Goal: Book appointment/travel/reservation

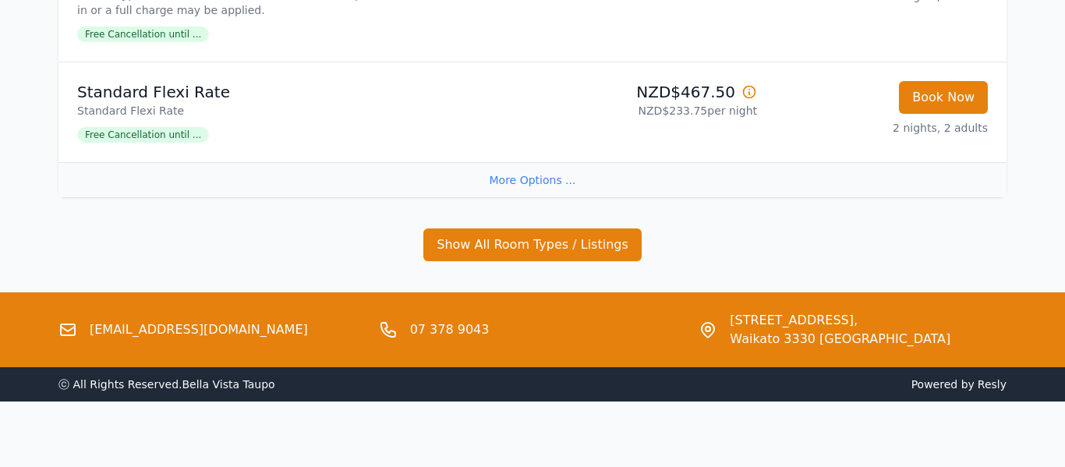
scroll to position [1528, 0]
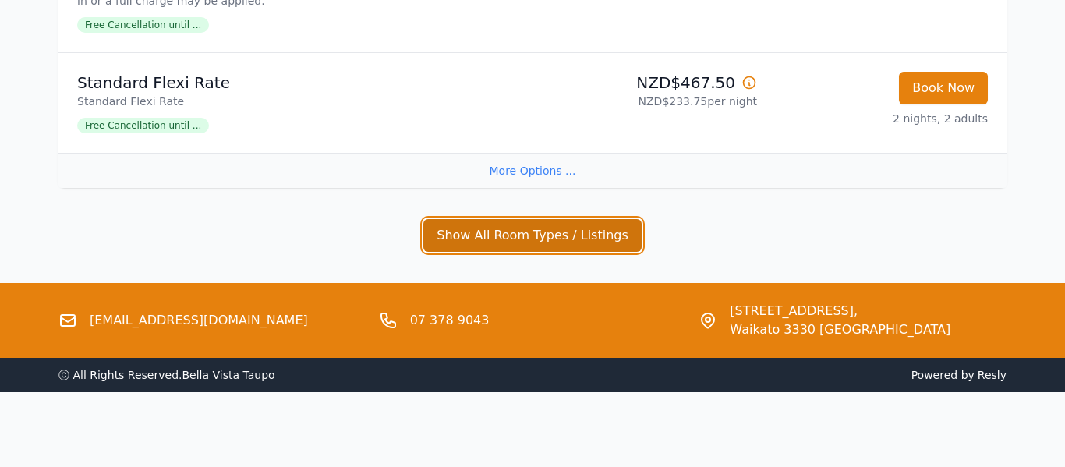
click at [481, 234] on button "Show All Room Types / Listings" at bounding box center [532, 235] width 218 height 33
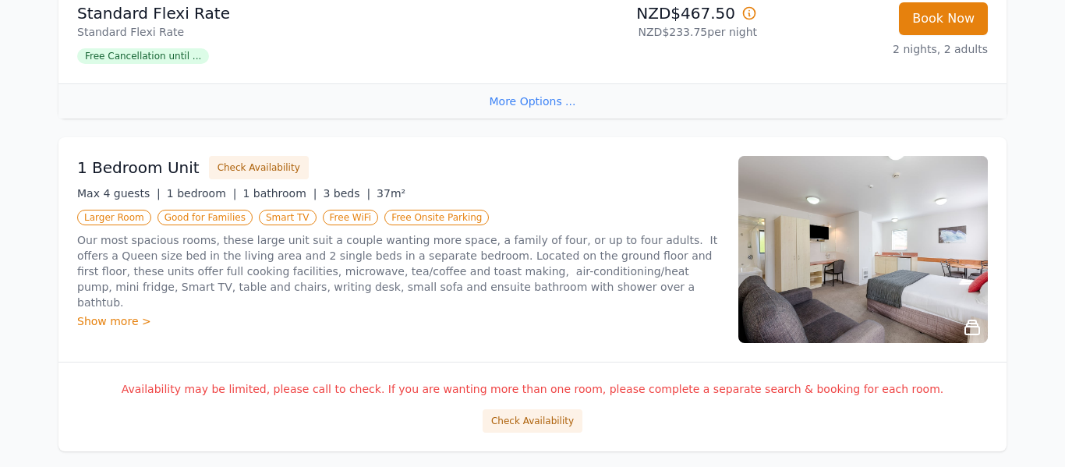
scroll to position [1684, 0]
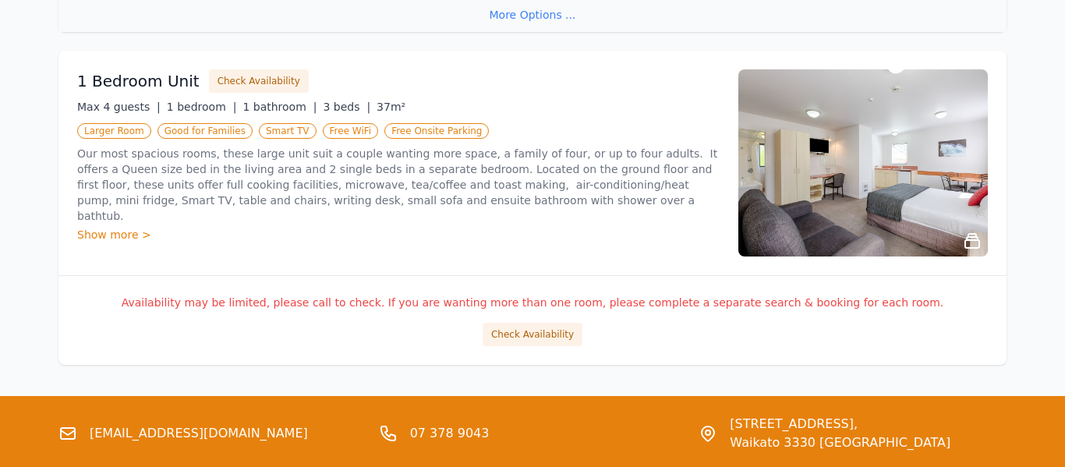
click at [968, 239] on icon at bounding box center [972, 241] width 19 height 19
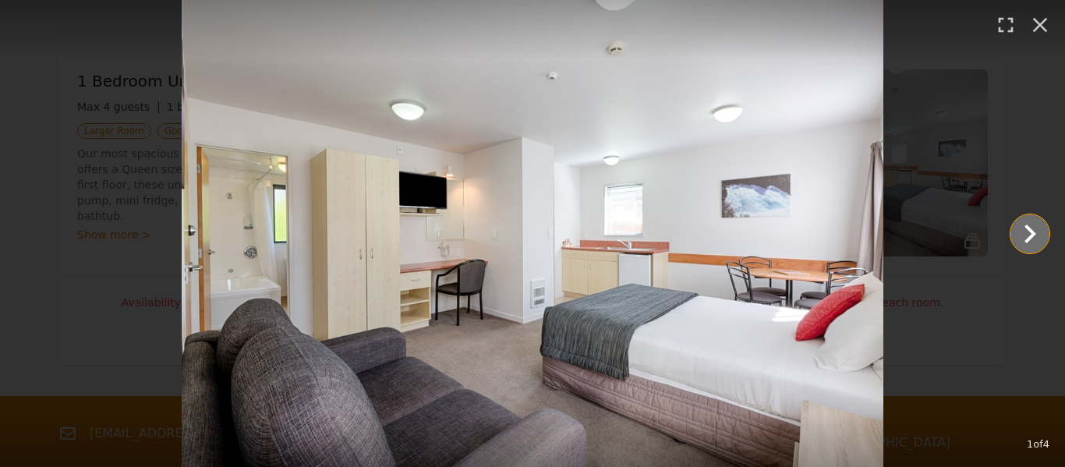
click at [1031, 233] on icon "Show slide 2 of 4" at bounding box center [1029, 233] width 37 height 37
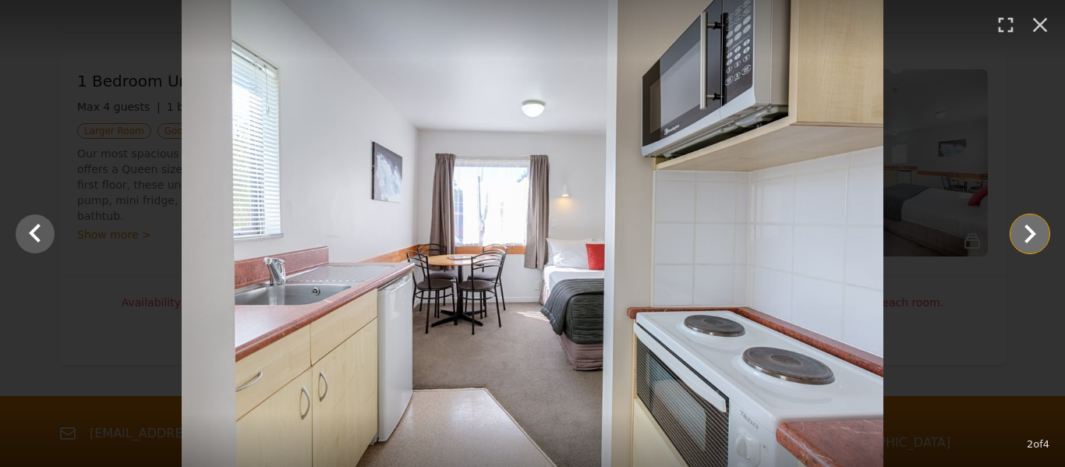
click at [1031, 233] on icon "Show slide 3 of 4" at bounding box center [1029, 233] width 37 height 37
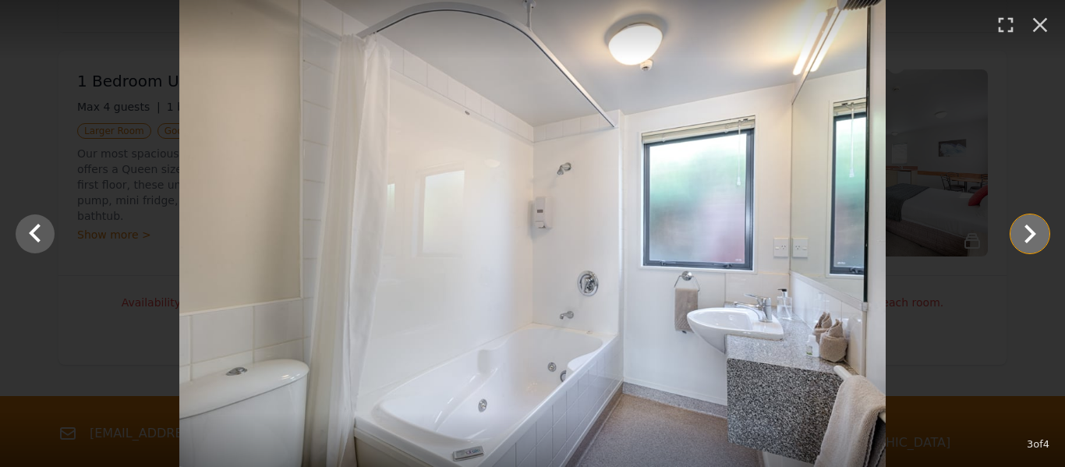
click at [1031, 233] on icon "Show slide 4 of 4" at bounding box center [1029, 233] width 37 height 37
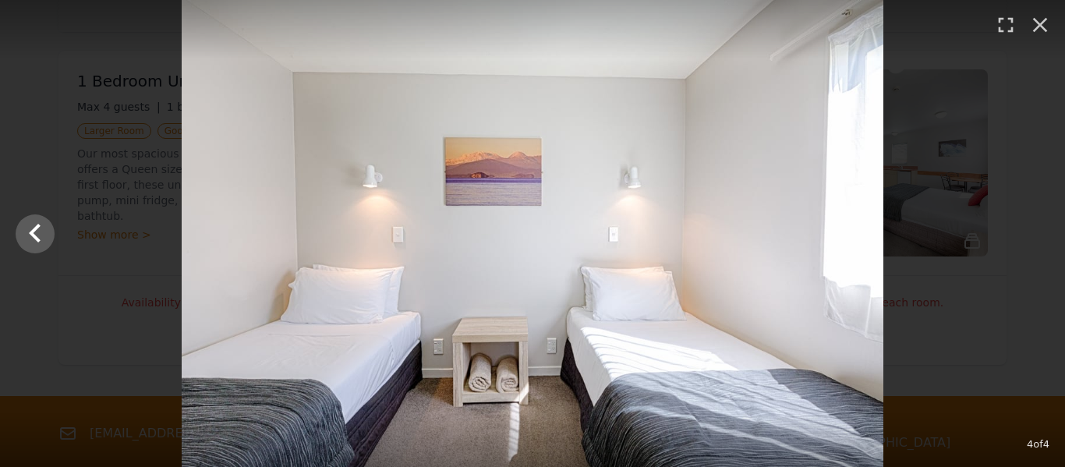
click at [1031, 233] on div at bounding box center [532, 233] width 1065 height 467
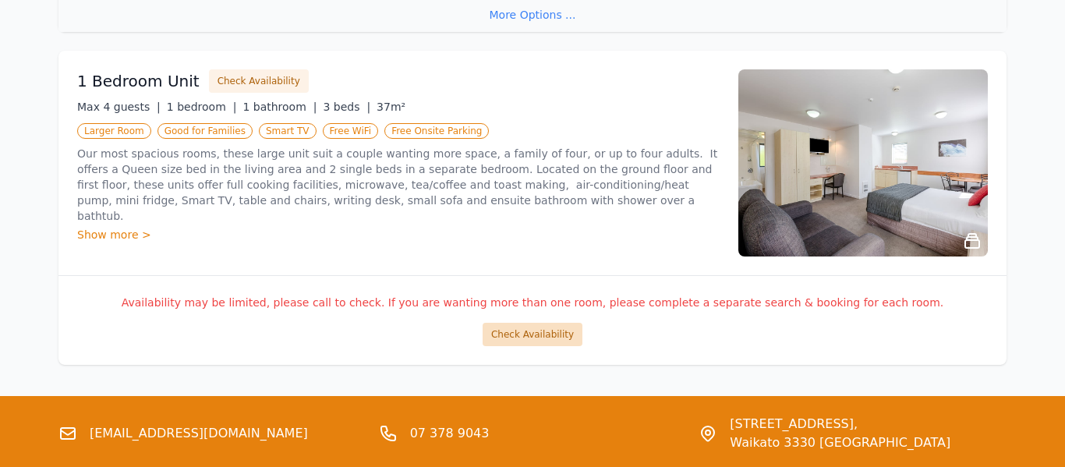
click at [549, 334] on button "Check Availability" at bounding box center [533, 334] width 100 height 23
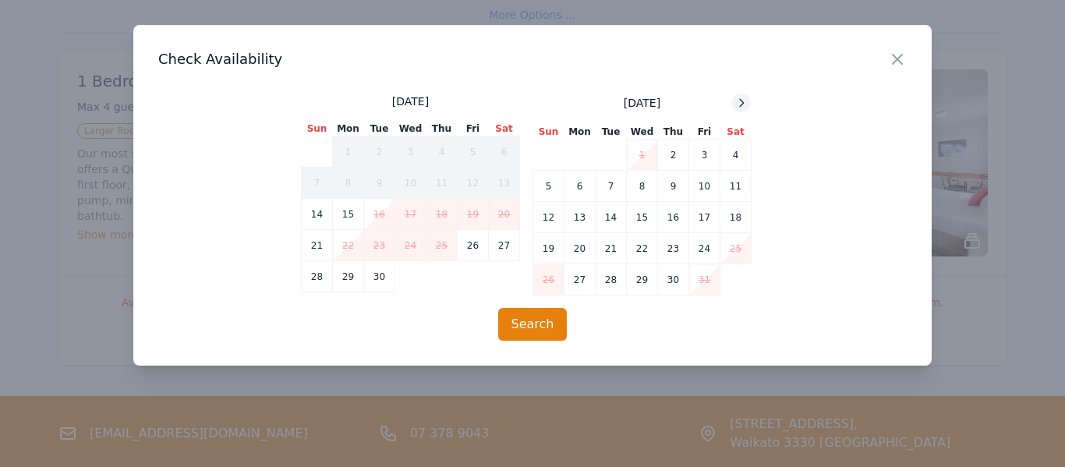
click at [747, 101] on icon at bounding box center [741, 103] width 12 height 12
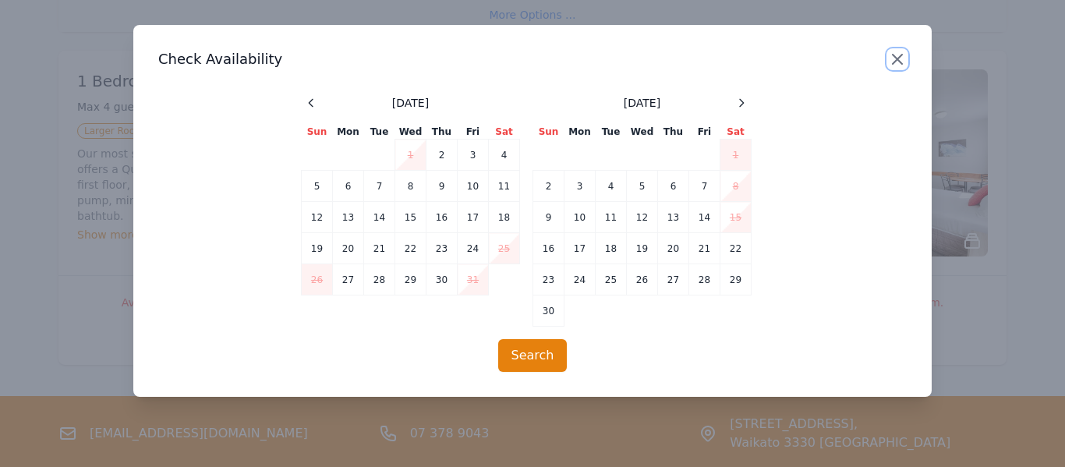
click at [895, 61] on icon "button" at bounding box center [897, 59] width 9 height 9
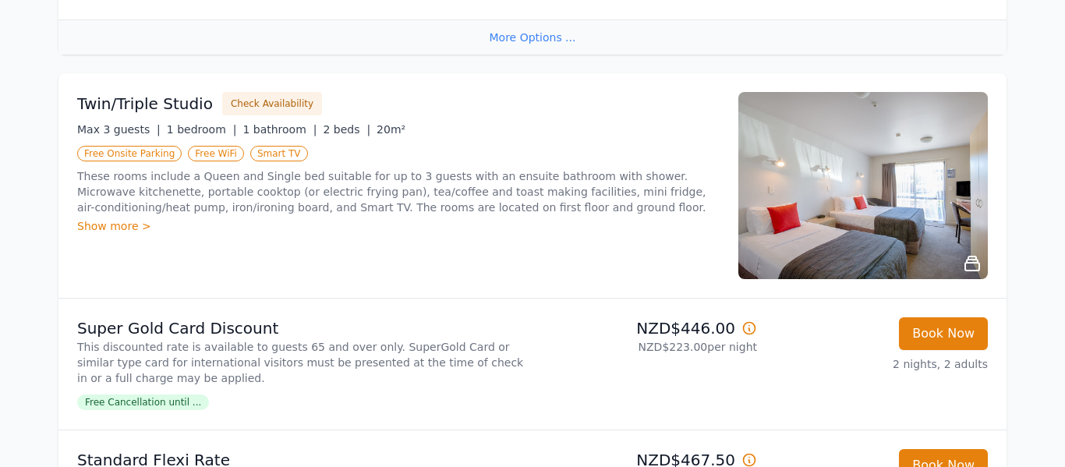
scroll to position [1154, 0]
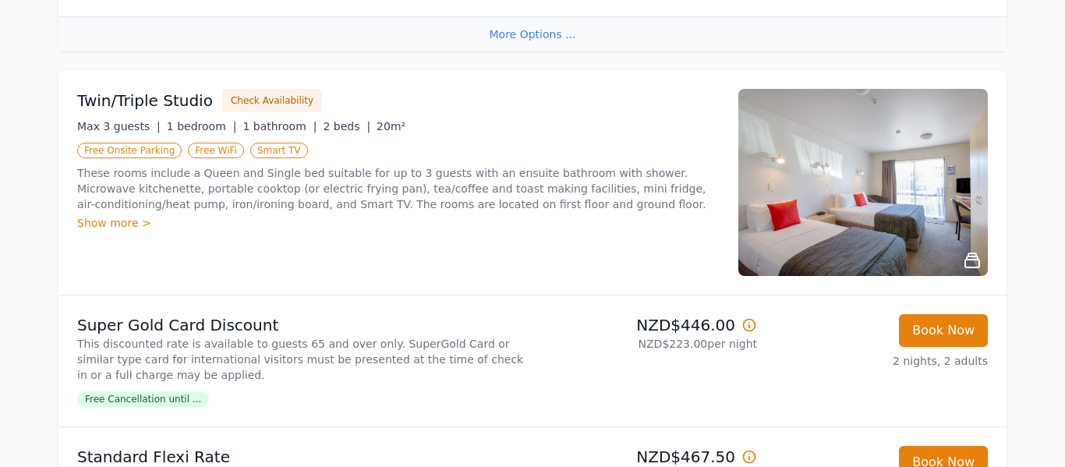
click at [974, 260] on icon at bounding box center [972, 260] width 14 height 14
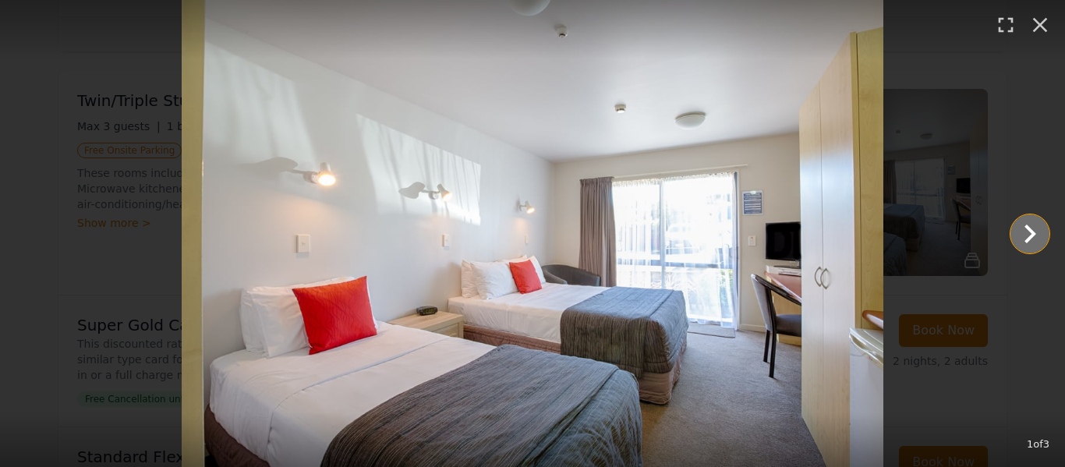
click at [1035, 231] on icon "Show slide 2 of 3" at bounding box center [1029, 233] width 37 height 37
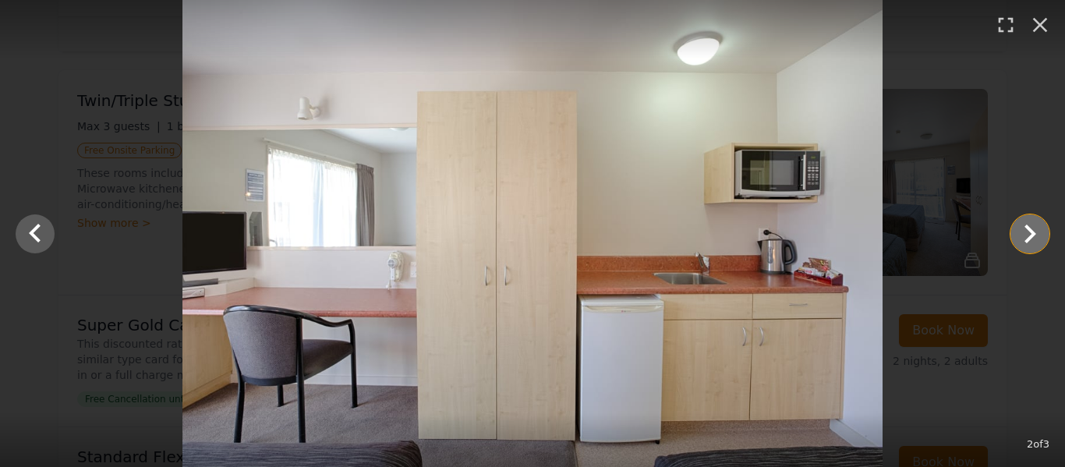
click at [1035, 231] on icon "Show slide 3 of 3" at bounding box center [1029, 233] width 37 height 37
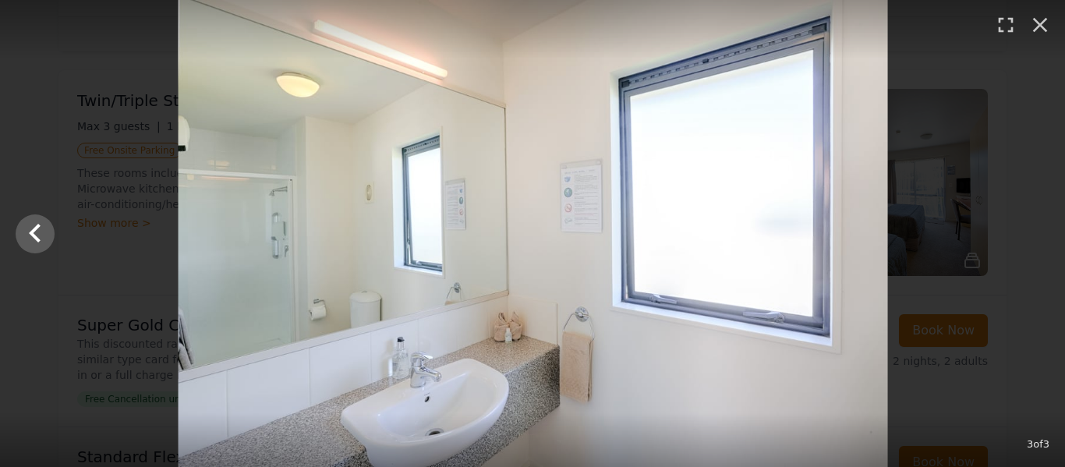
click at [1035, 231] on div at bounding box center [533, 233] width 1065 height 467
